Goal: Task Accomplishment & Management: Manage account settings

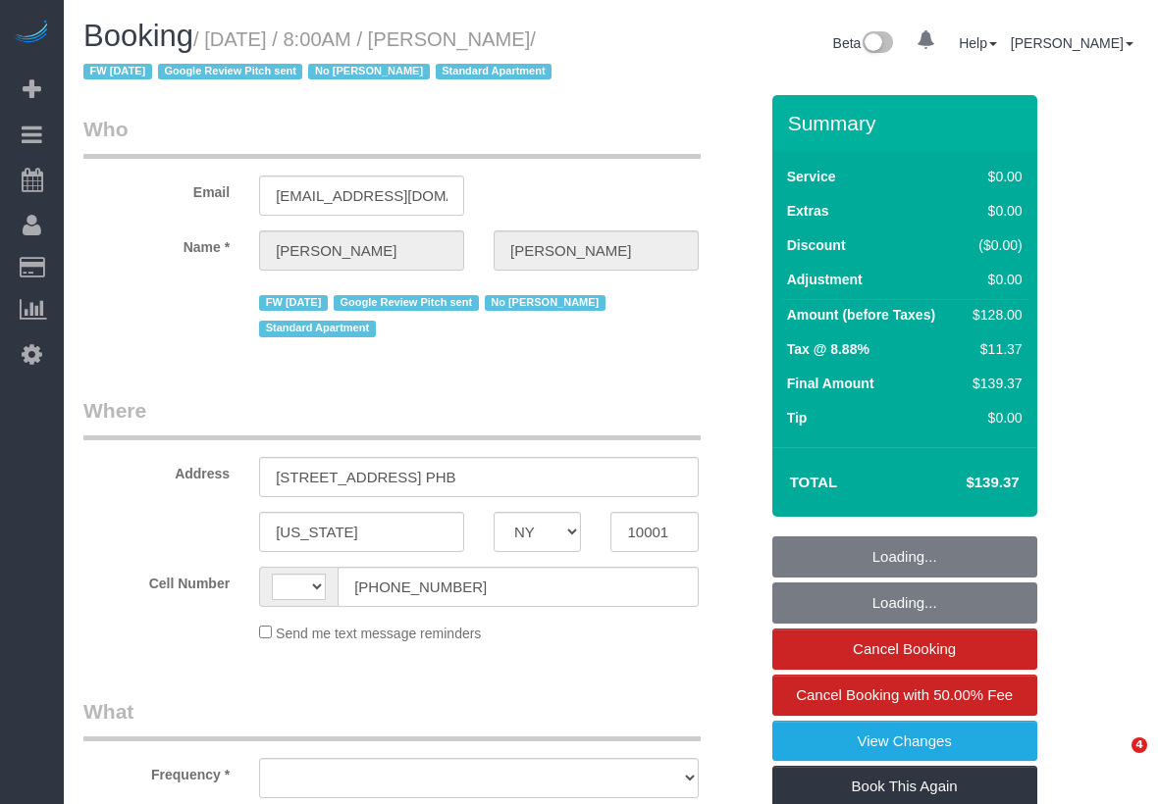
select select "NY"
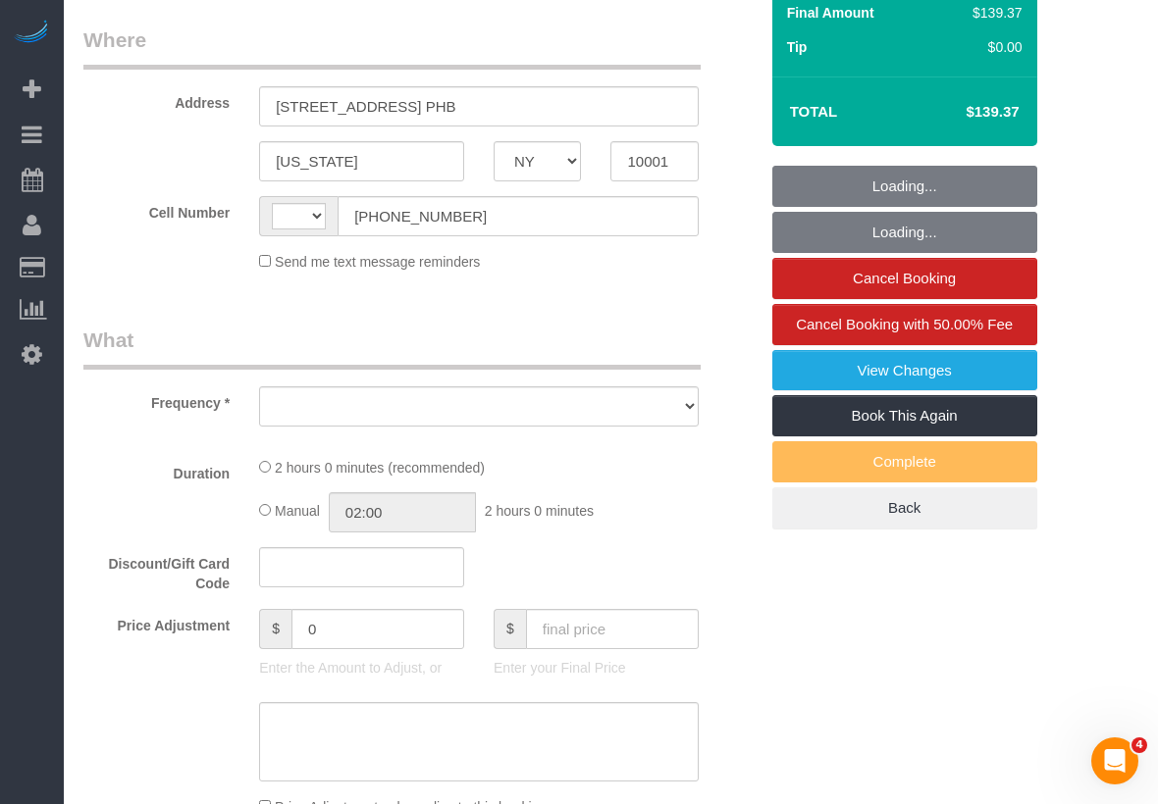
select select "string:[GEOGRAPHIC_DATA]"
select select "object:877"
select select "string:stripe-pm_1PEGLP4VGloSiKo7LwC35vvO"
select select "number:89"
select select "number:90"
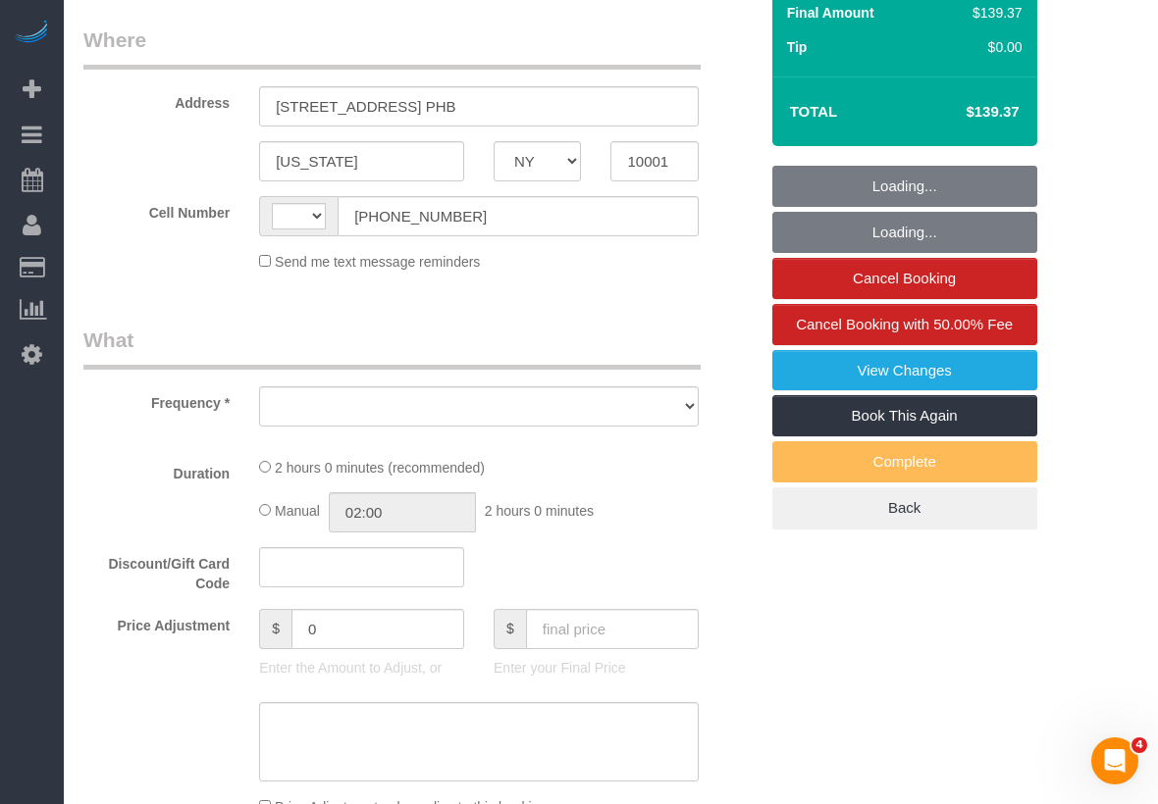
select select "number:15"
select select "number:5"
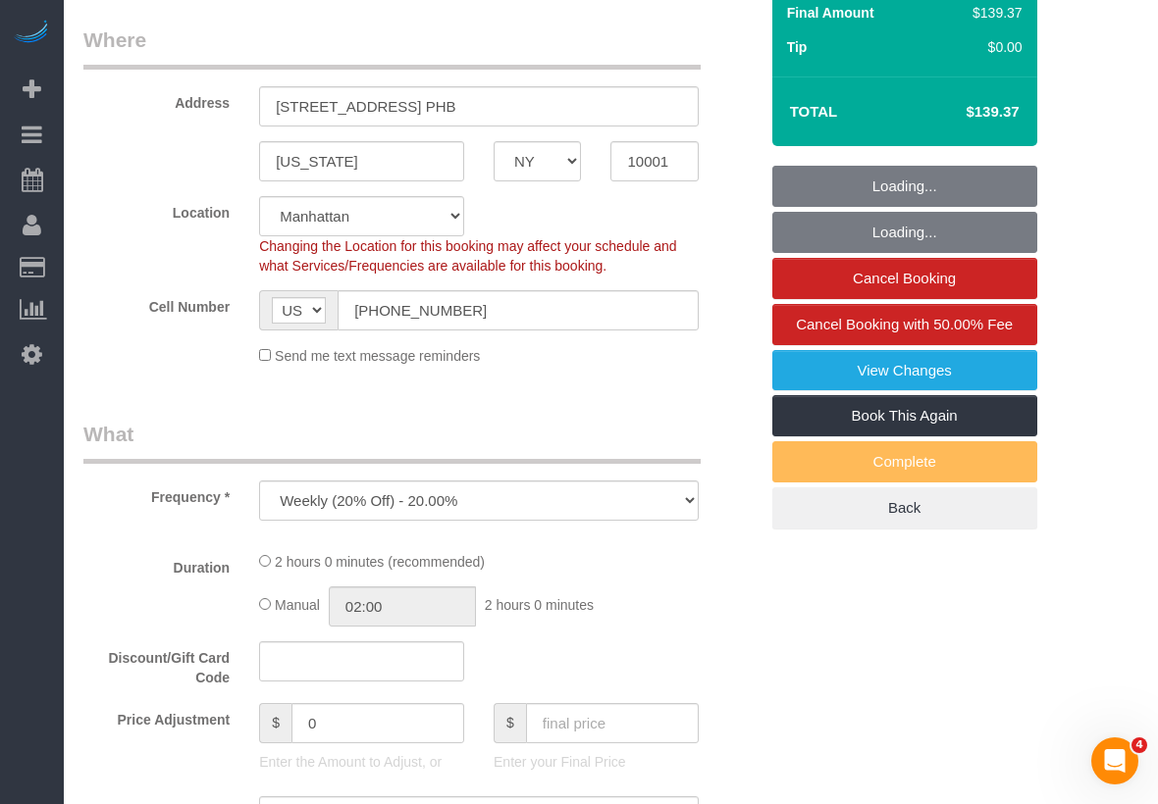
select select "1"
select select "spot1"
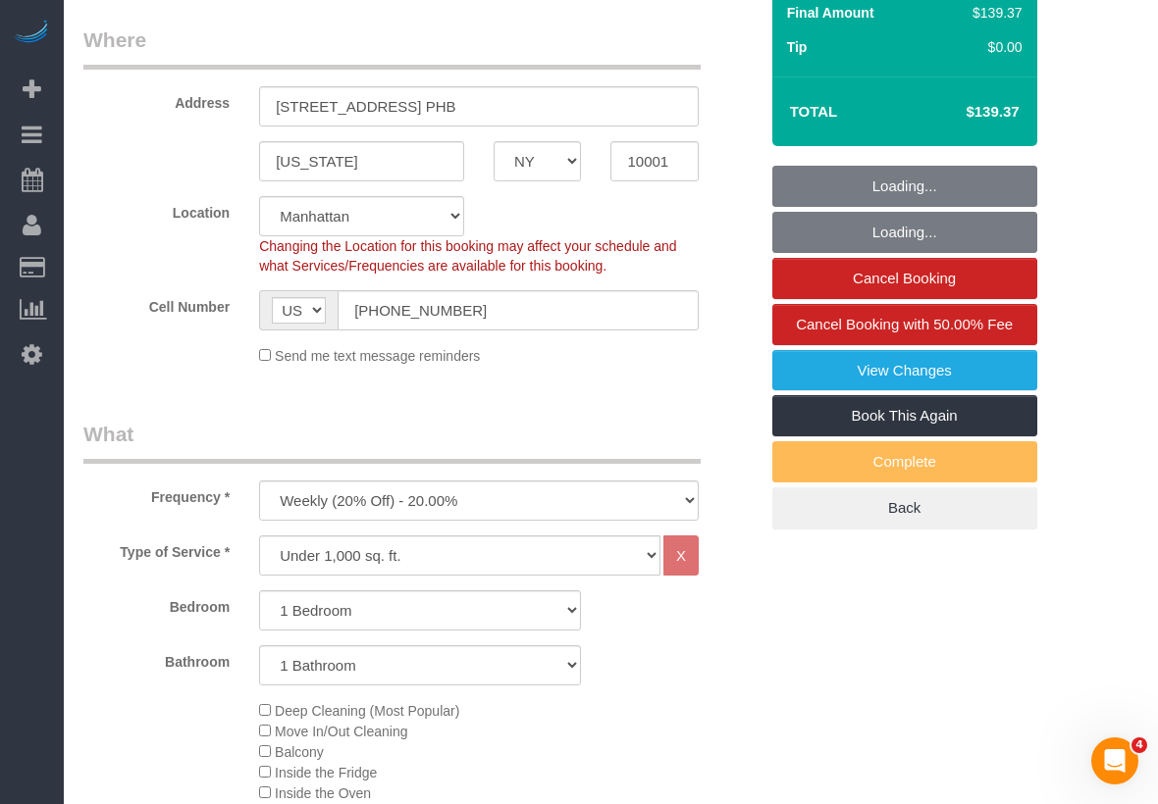
scroll to position [1176, 0]
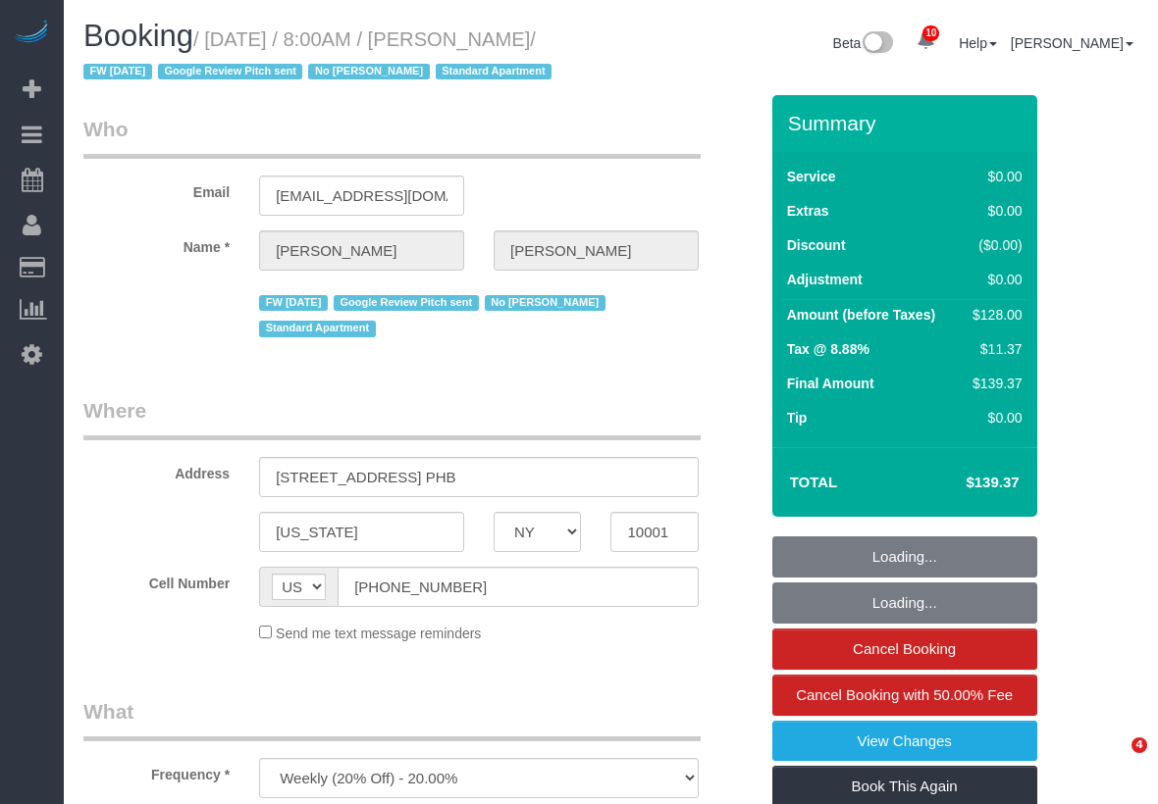
select select "NY"
select select "number:89"
select select "number:90"
select select "number:15"
select select "number:5"
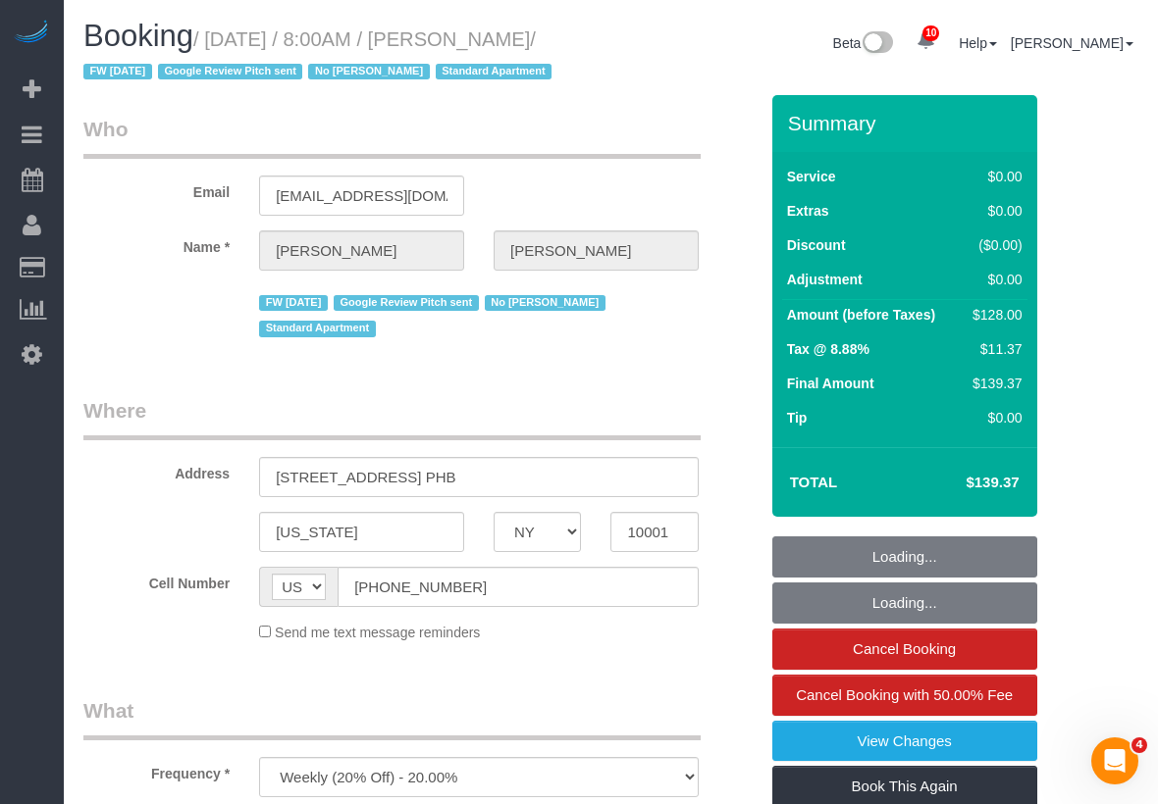
select select "string:stripe-pm_1PEGLP4VGloSiKo7LwC35vvO"
select select "spot1"
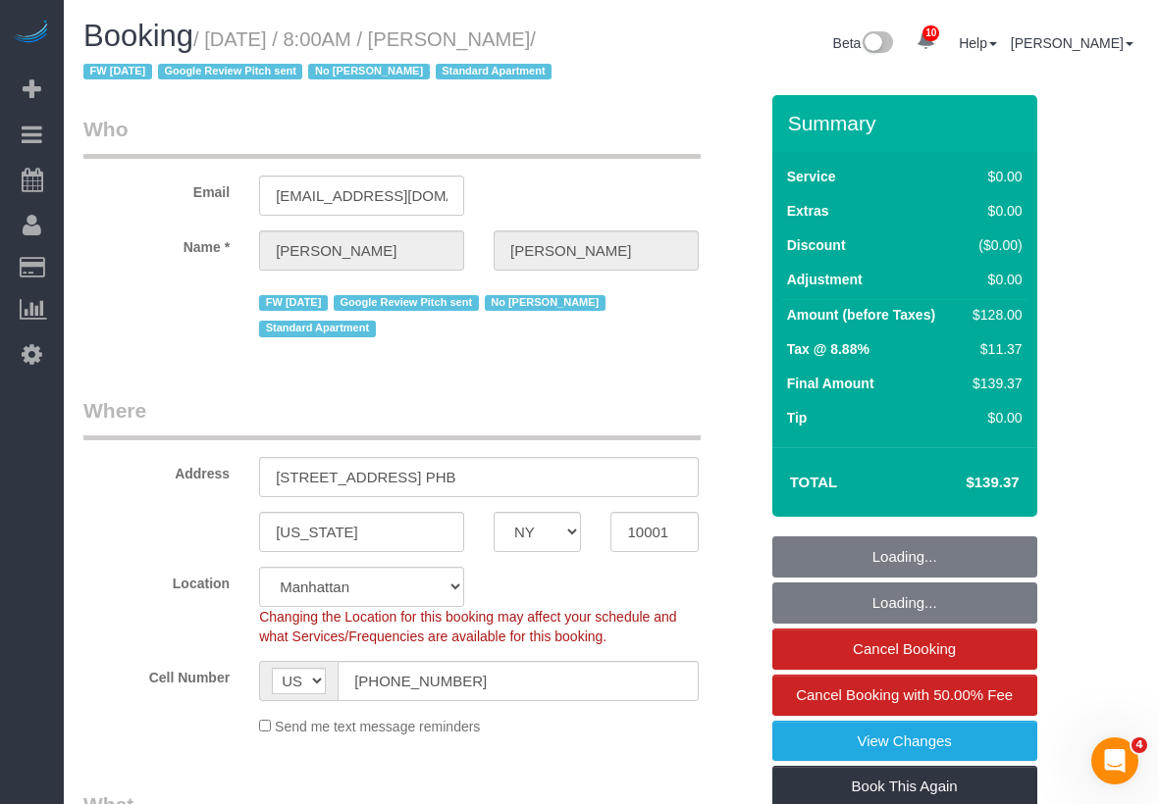
select select "1"
select select "object:1376"
